Goal: Task Accomplishment & Management: Manage account settings

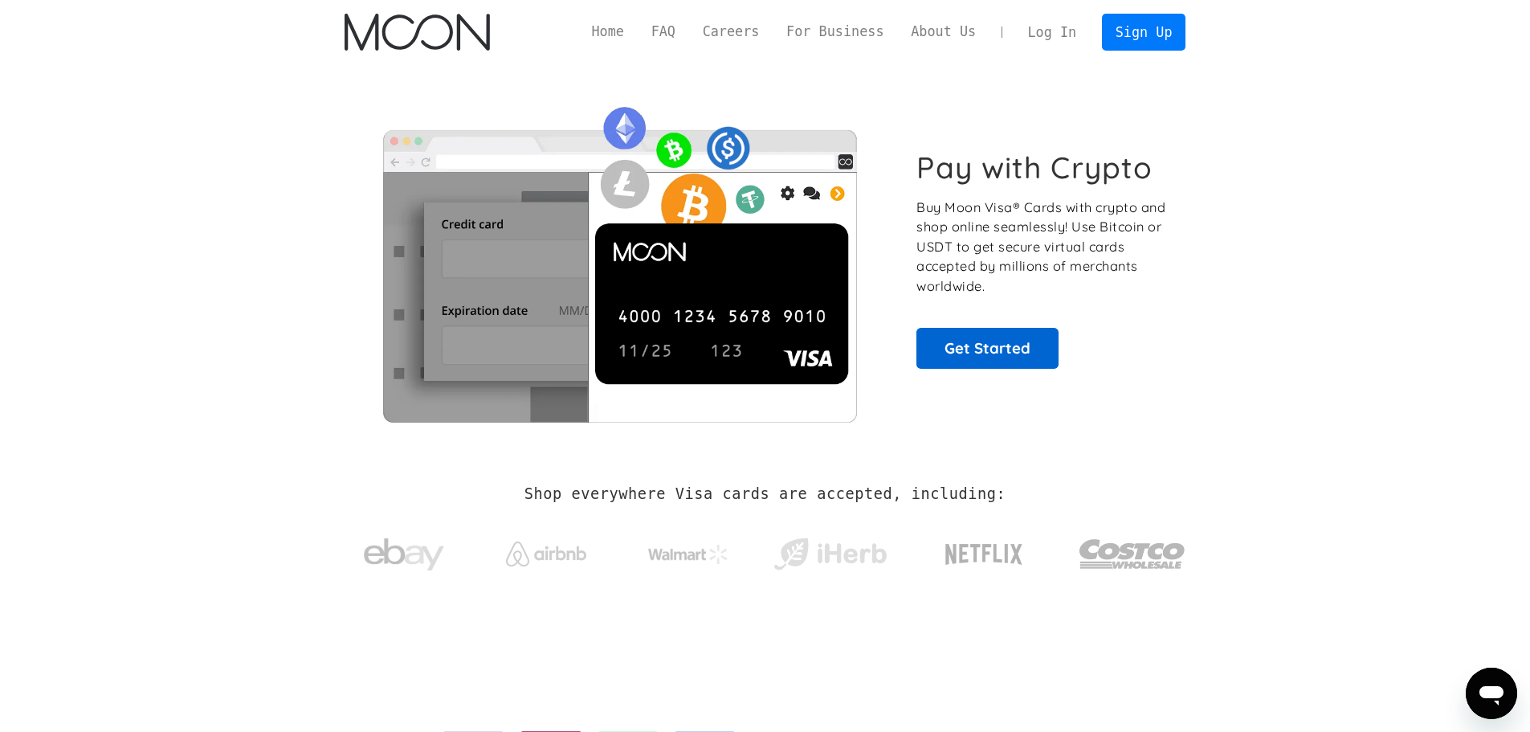
click at [1016, 353] on link "Get Started" at bounding box center [988, 348] width 142 height 40
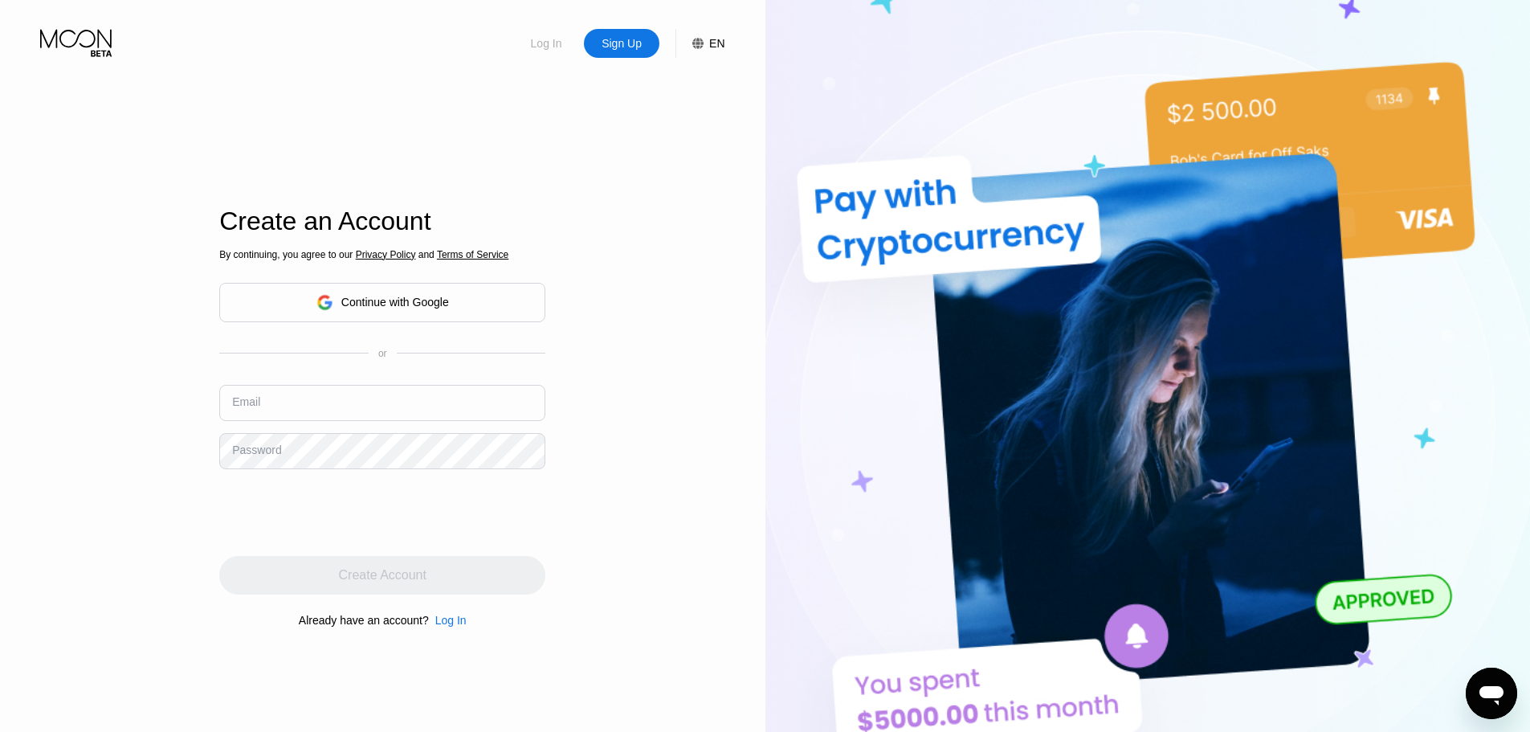
click at [549, 43] on div "Log In" at bounding box center [546, 43] width 35 height 16
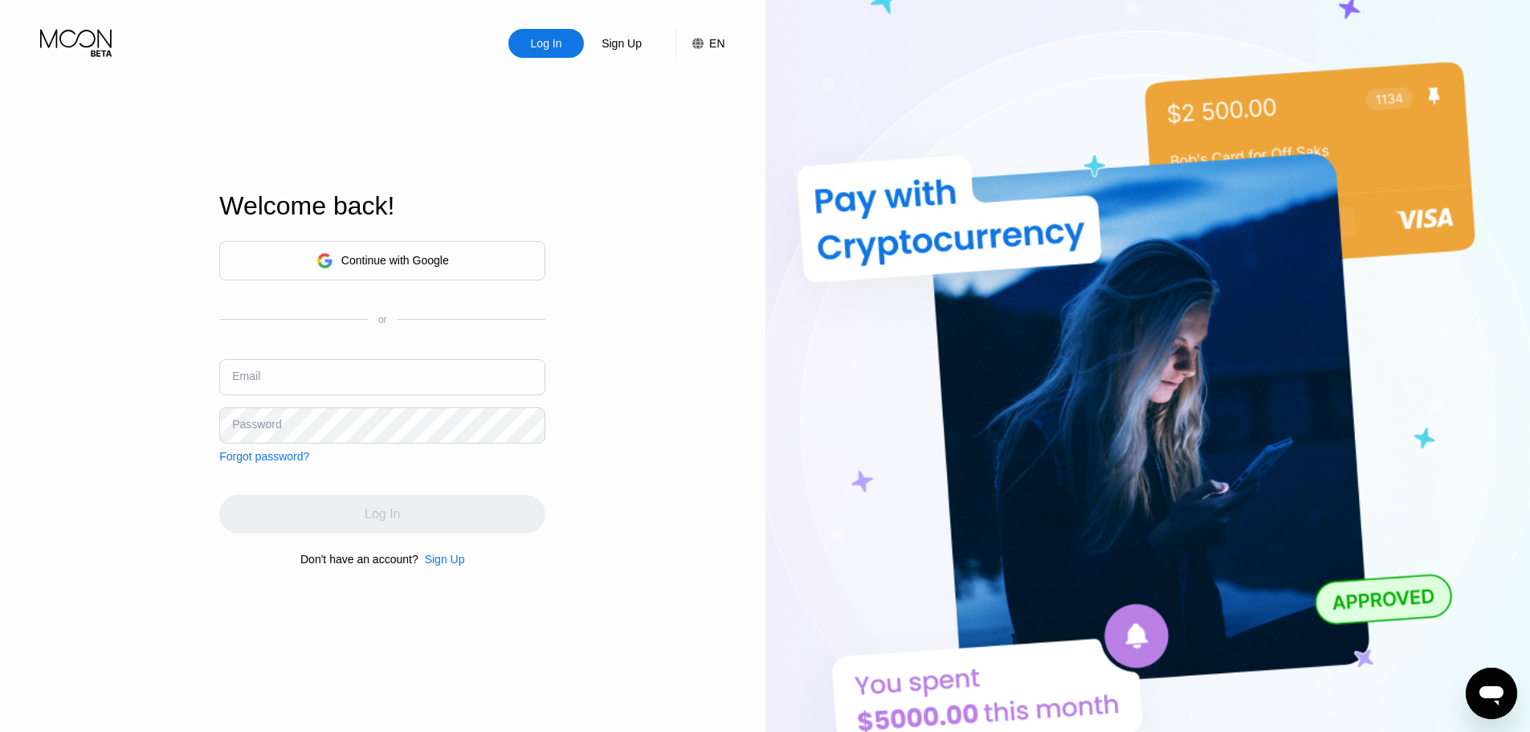
click at [498, 254] on div "Continue with Google" at bounding box center [382, 260] width 326 height 39
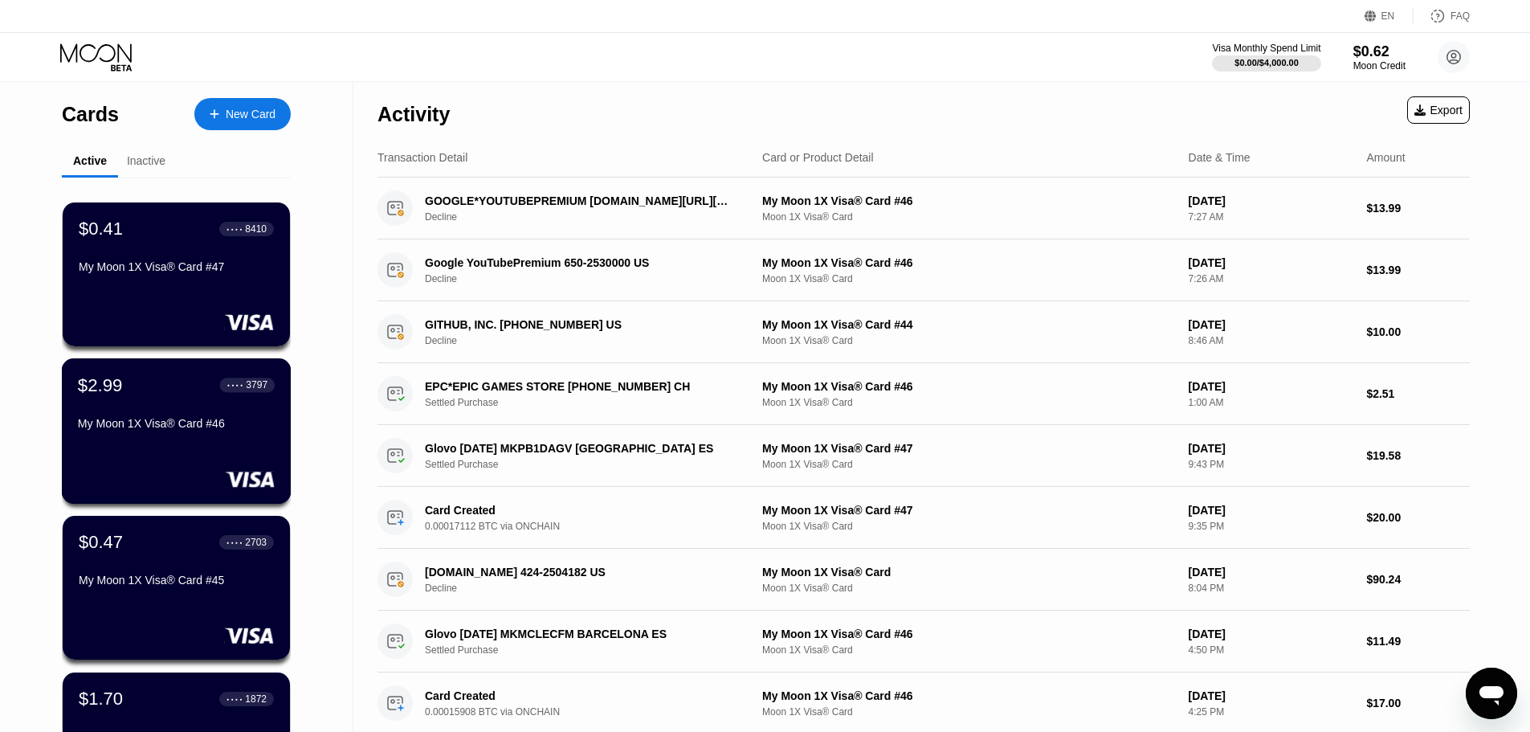
click at [209, 436] on div "My Moon 1X Visa® Card #46" at bounding box center [176, 426] width 197 height 19
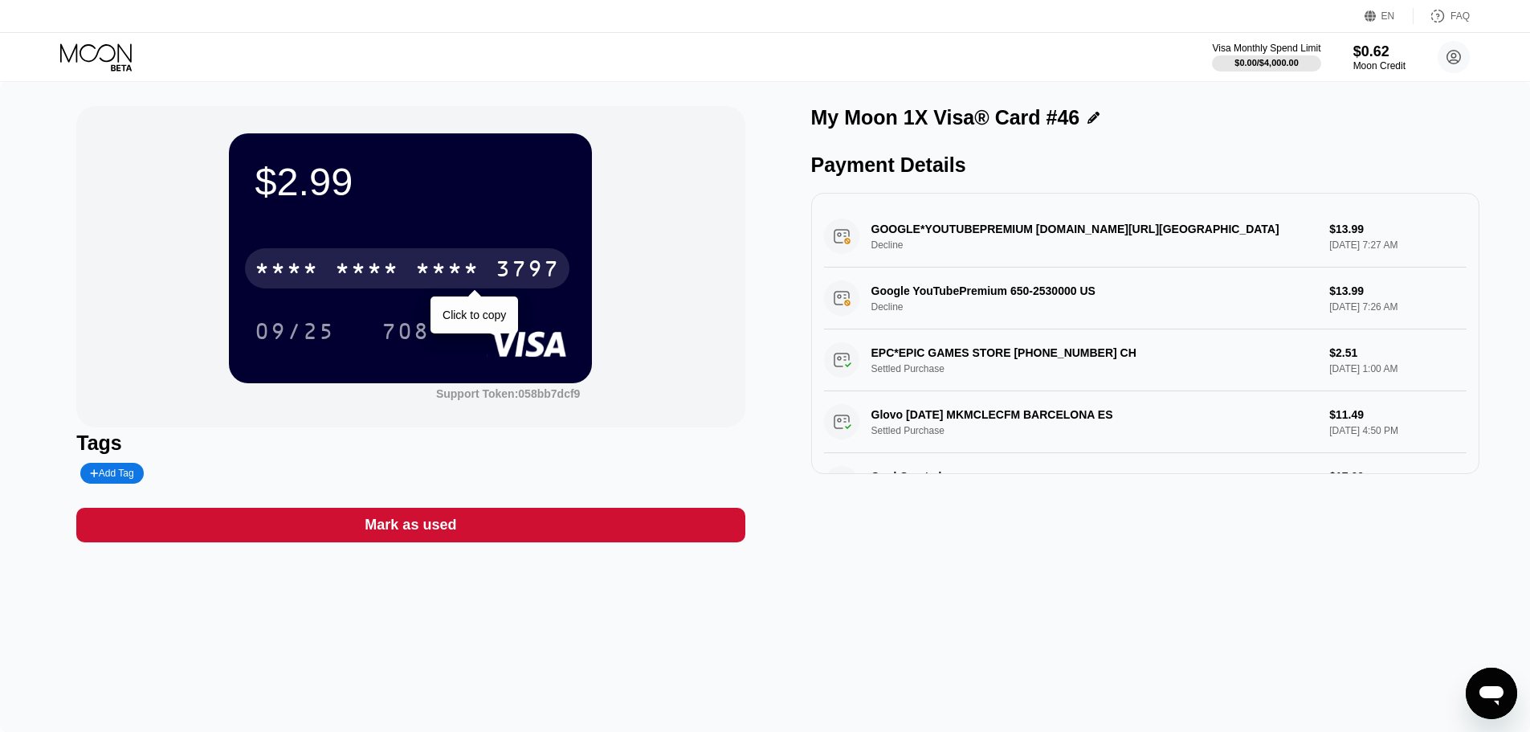
click at [397, 267] on div "* * * *" at bounding box center [367, 271] width 64 height 26
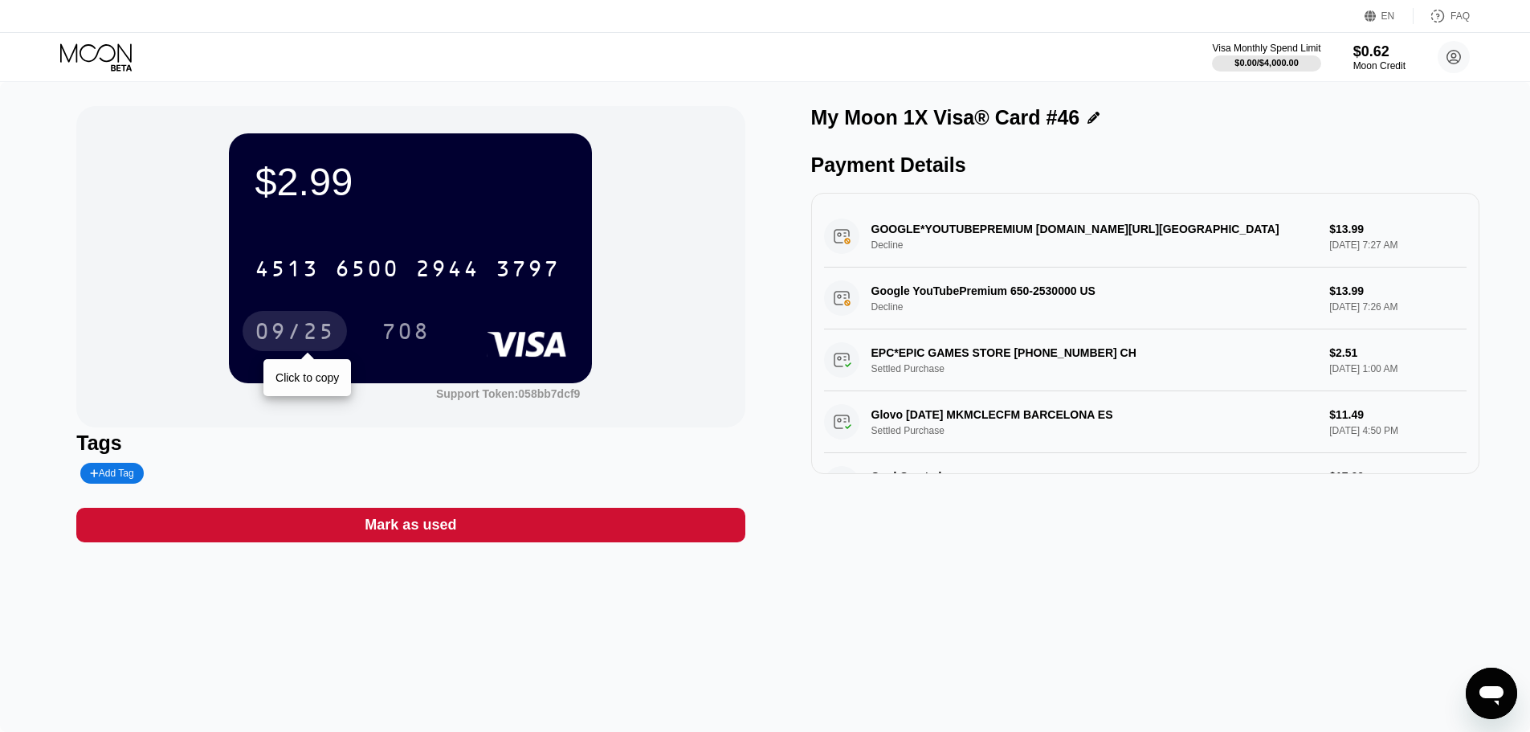
click at [311, 341] on div "09/25" at bounding box center [295, 334] width 80 height 26
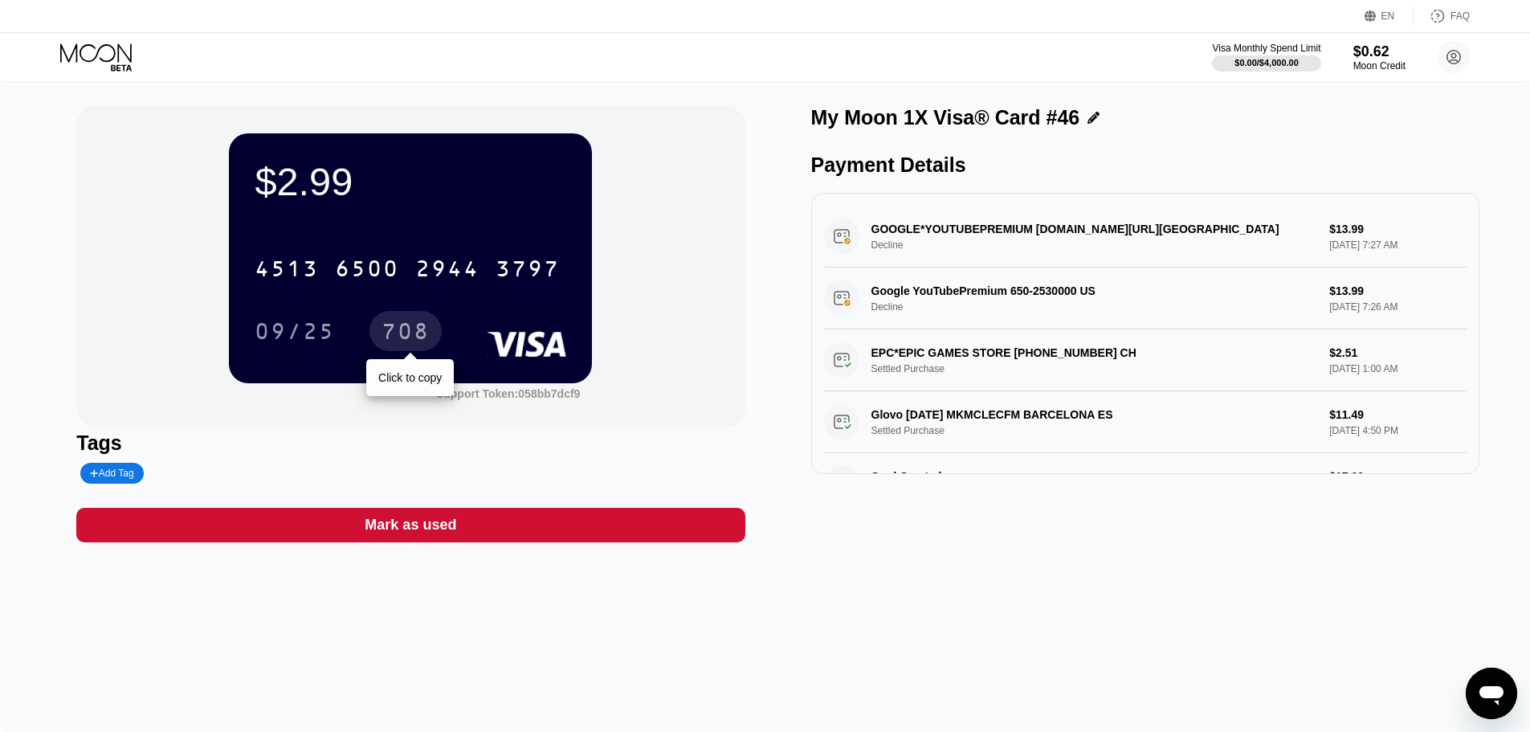
drag, startPoint x: 408, startPoint y: 333, endPoint x: 713, endPoint y: 149, distance: 355.7
click at [413, 333] on div "708" at bounding box center [406, 334] width 48 height 26
click at [304, 190] on div "$2.99" at bounding box center [411, 181] width 312 height 45
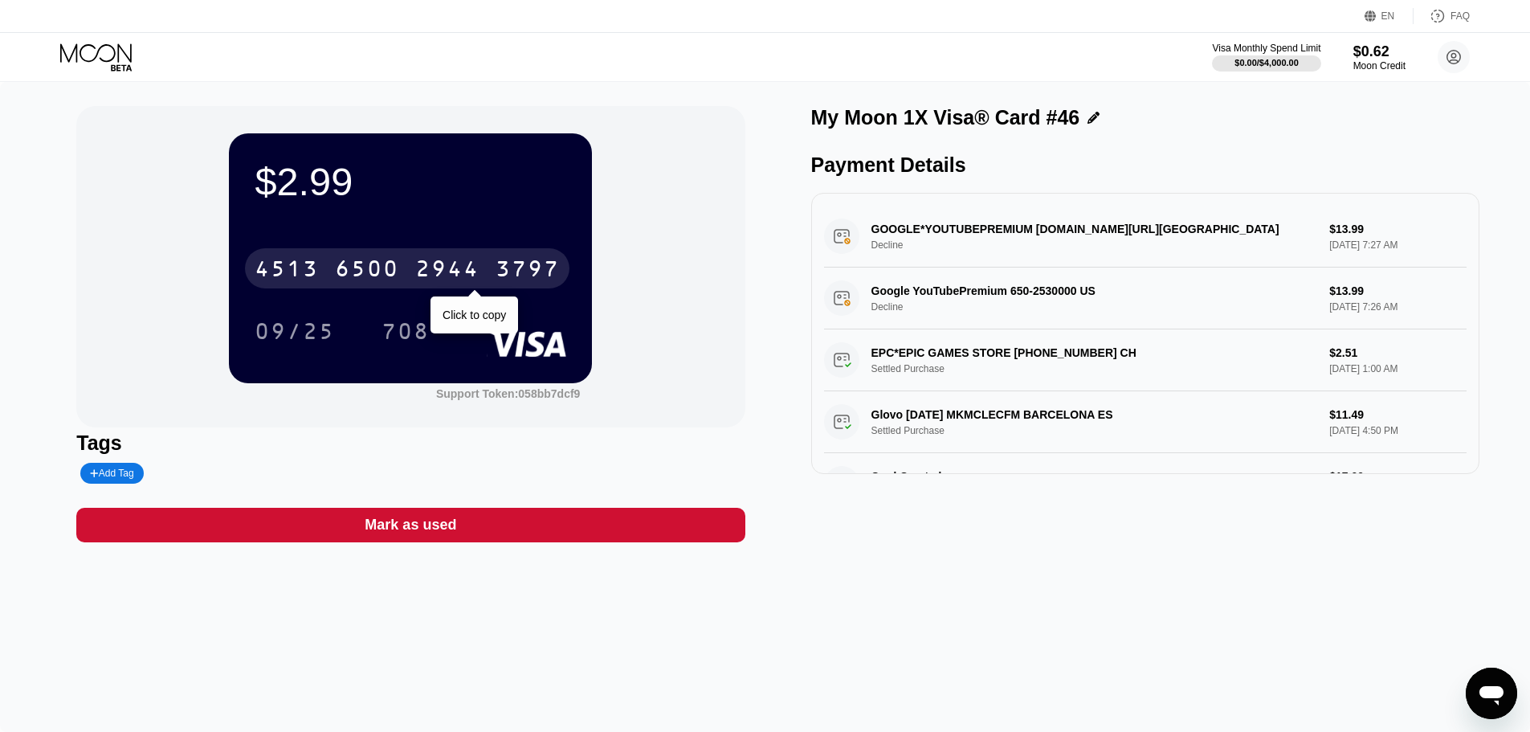
click at [339, 261] on div "6500" at bounding box center [367, 271] width 64 height 26
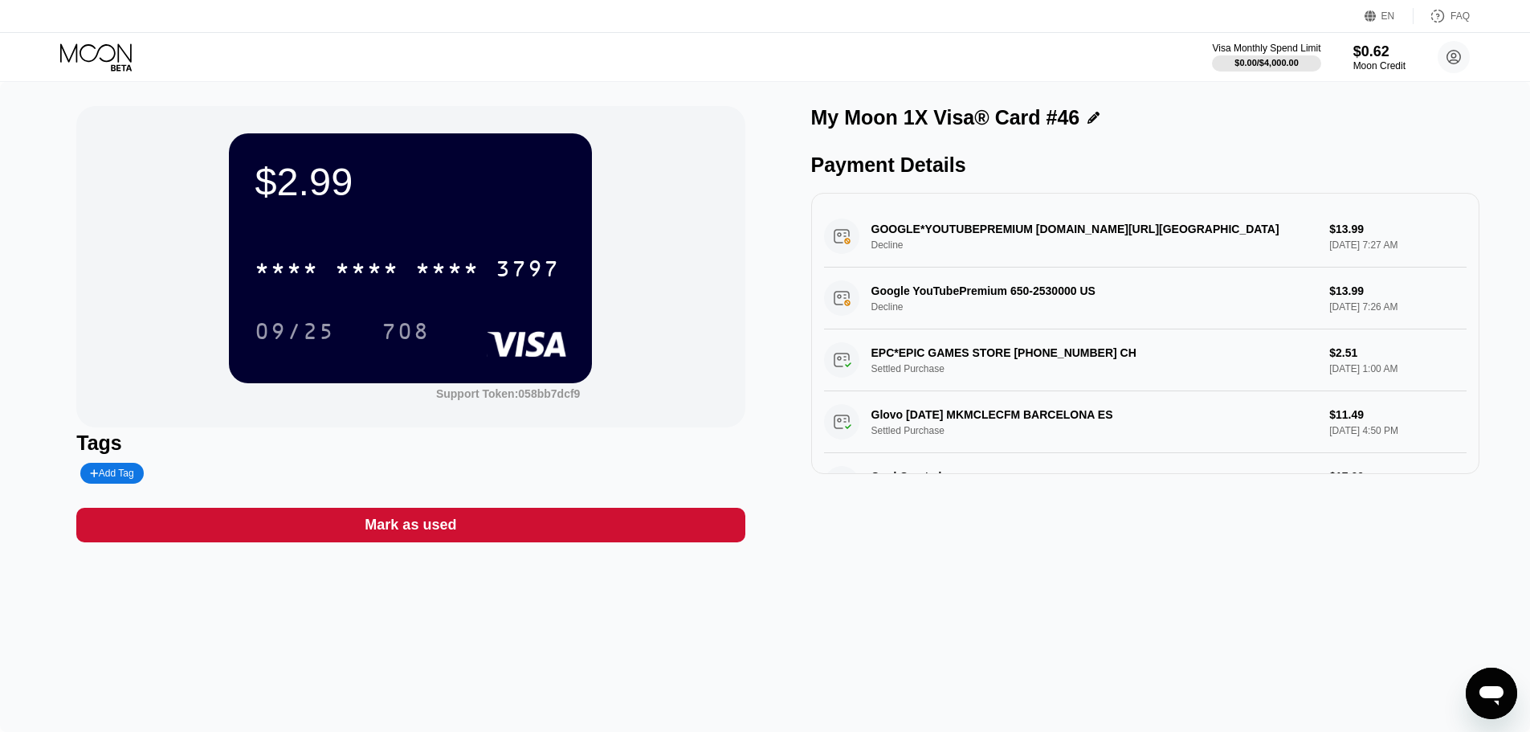
click at [321, 334] on div "09/25" at bounding box center [295, 334] width 80 height 26
click at [404, 320] on div "708" at bounding box center [406, 331] width 72 height 40
